Goal: Task Accomplishment & Management: Manage account settings

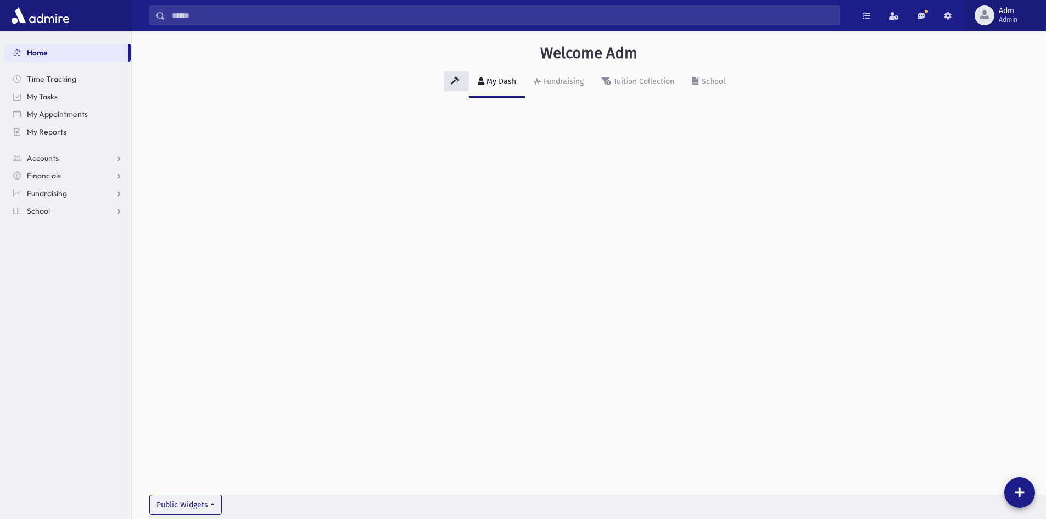
click at [1007, 23] on span "Admin" at bounding box center [1008, 19] width 19 height 9
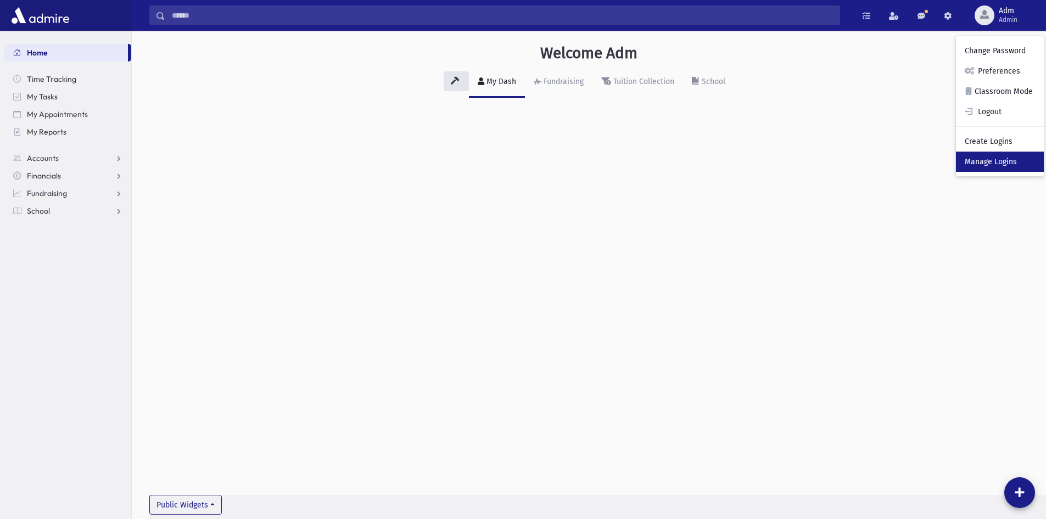
drag, startPoint x: 989, startPoint y: 163, endPoint x: 926, endPoint y: 163, distance: 63.2
click at [989, 163] on link "Manage Logins" at bounding box center [1000, 162] width 88 height 20
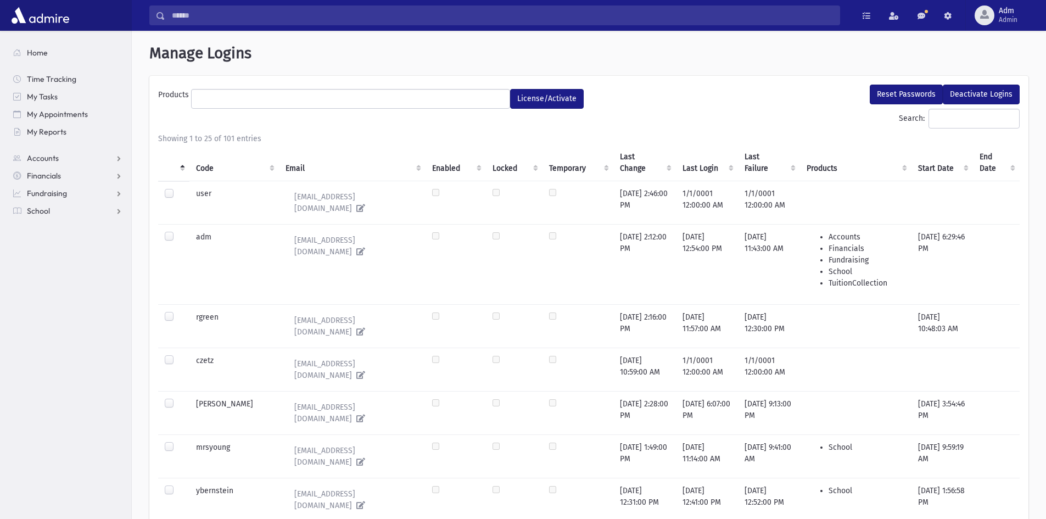
select select
click at [963, 122] on input "Search:" at bounding box center [974, 119] width 91 height 20
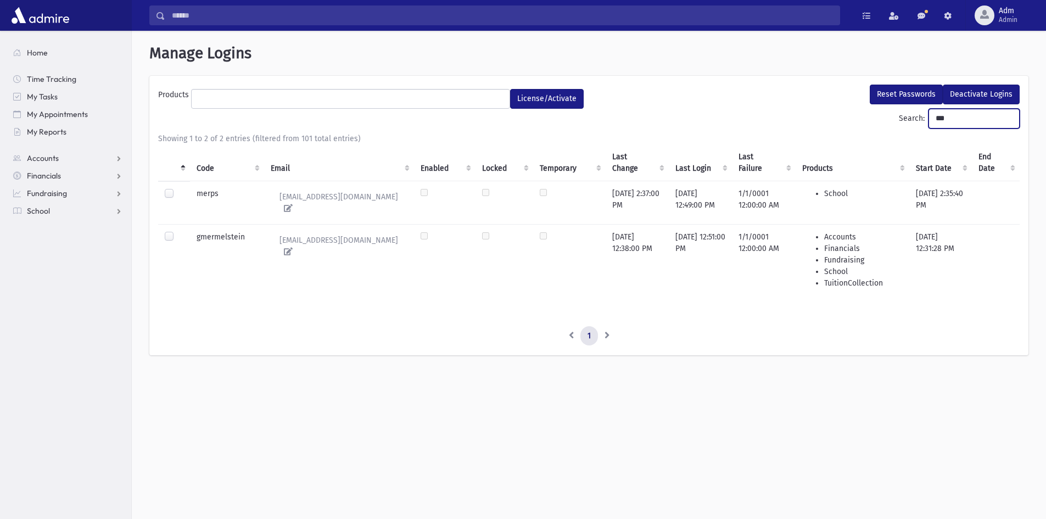
type input "***"
click at [178, 231] on label at bounding box center [178, 231] width 0 height 0
click at [903, 93] on button "Reset Passwords" at bounding box center [906, 95] width 73 height 20
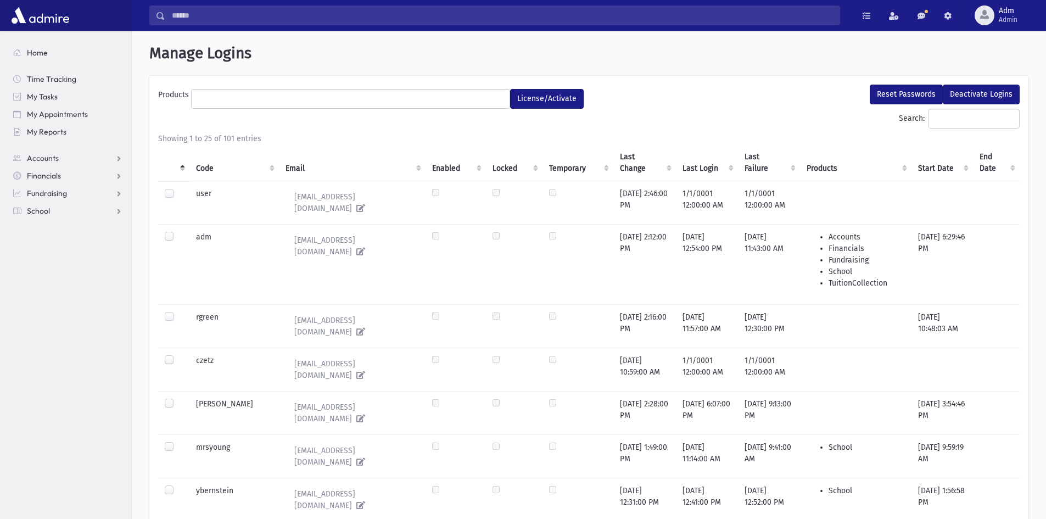
select select
